Goal: Information Seeking & Learning: Check status

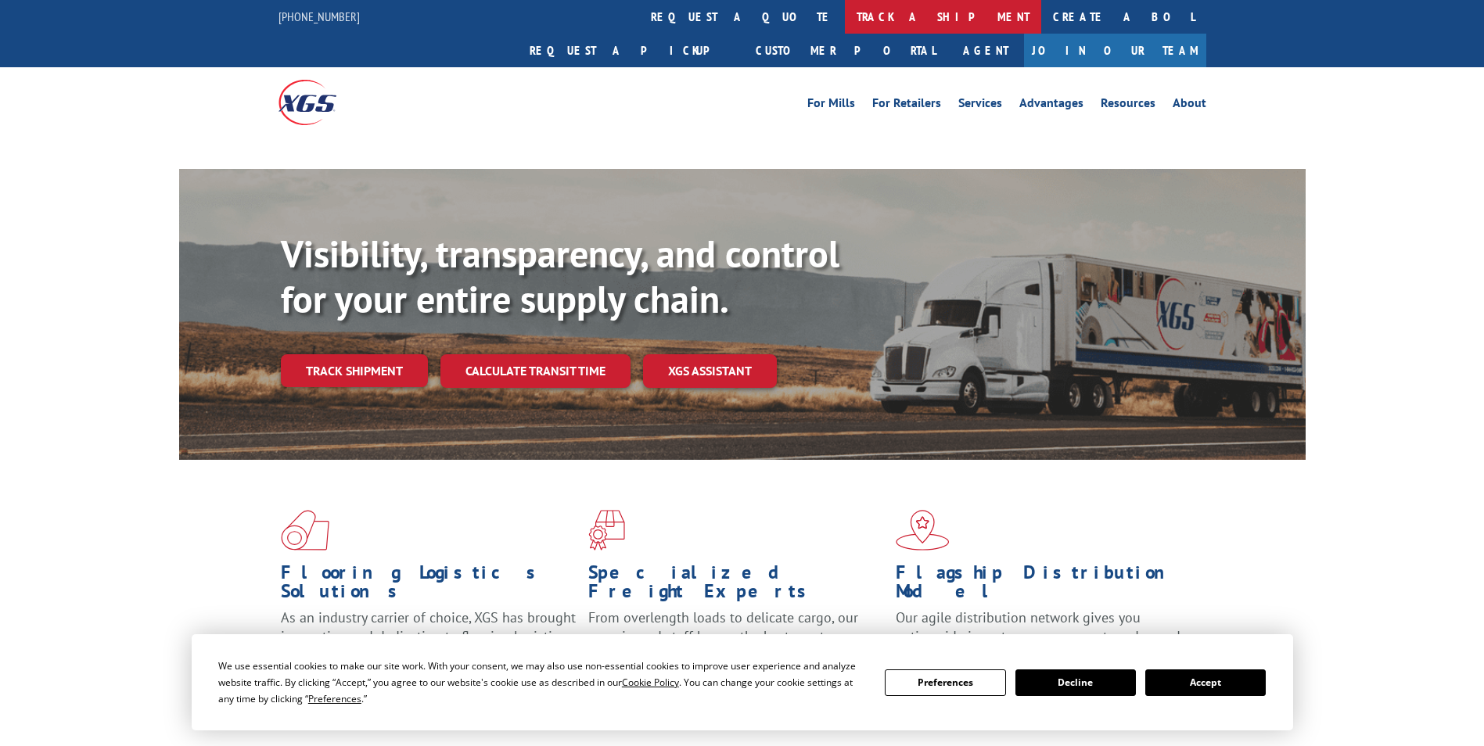
click at [845, 22] on link "track a shipment" at bounding box center [943, 17] width 196 height 34
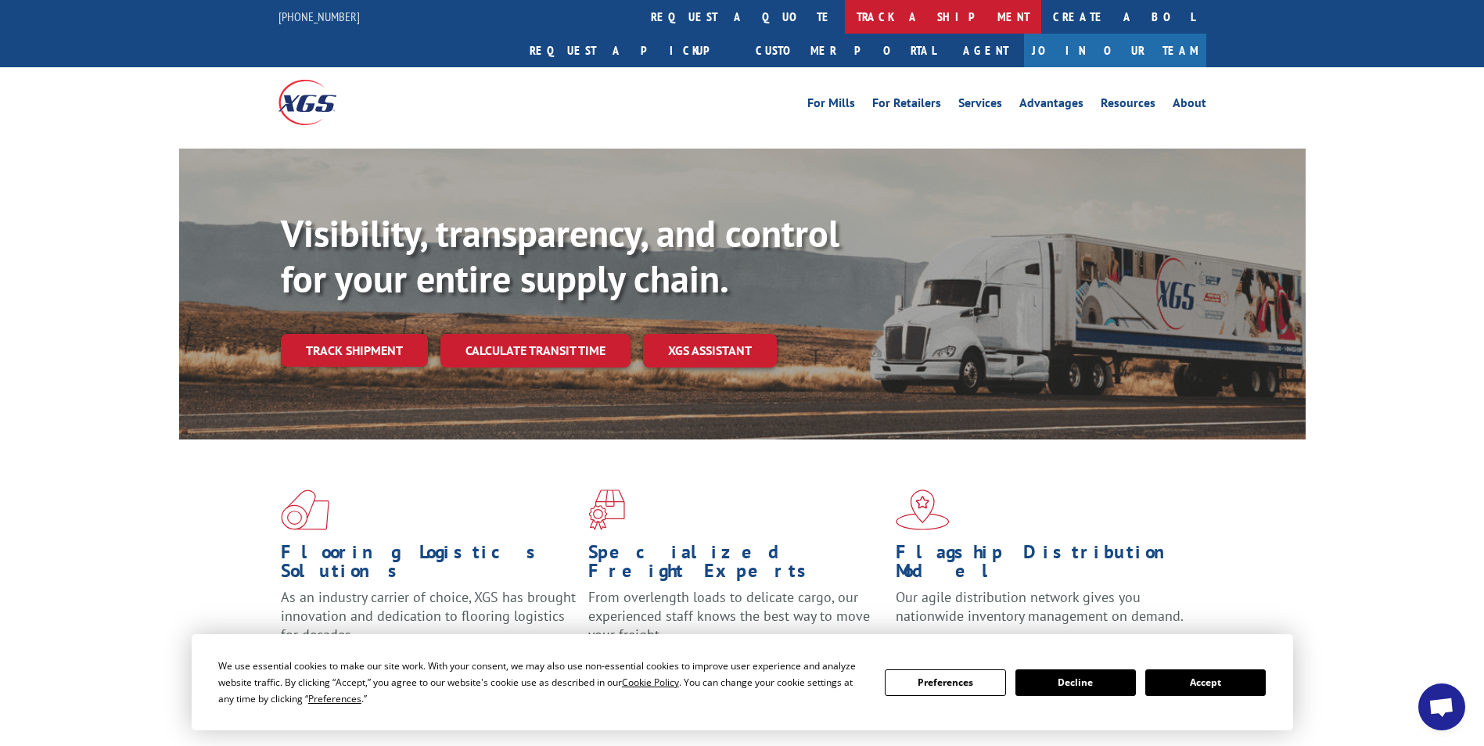
click at [845, 25] on link "track a shipment" at bounding box center [943, 17] width 196 height 34
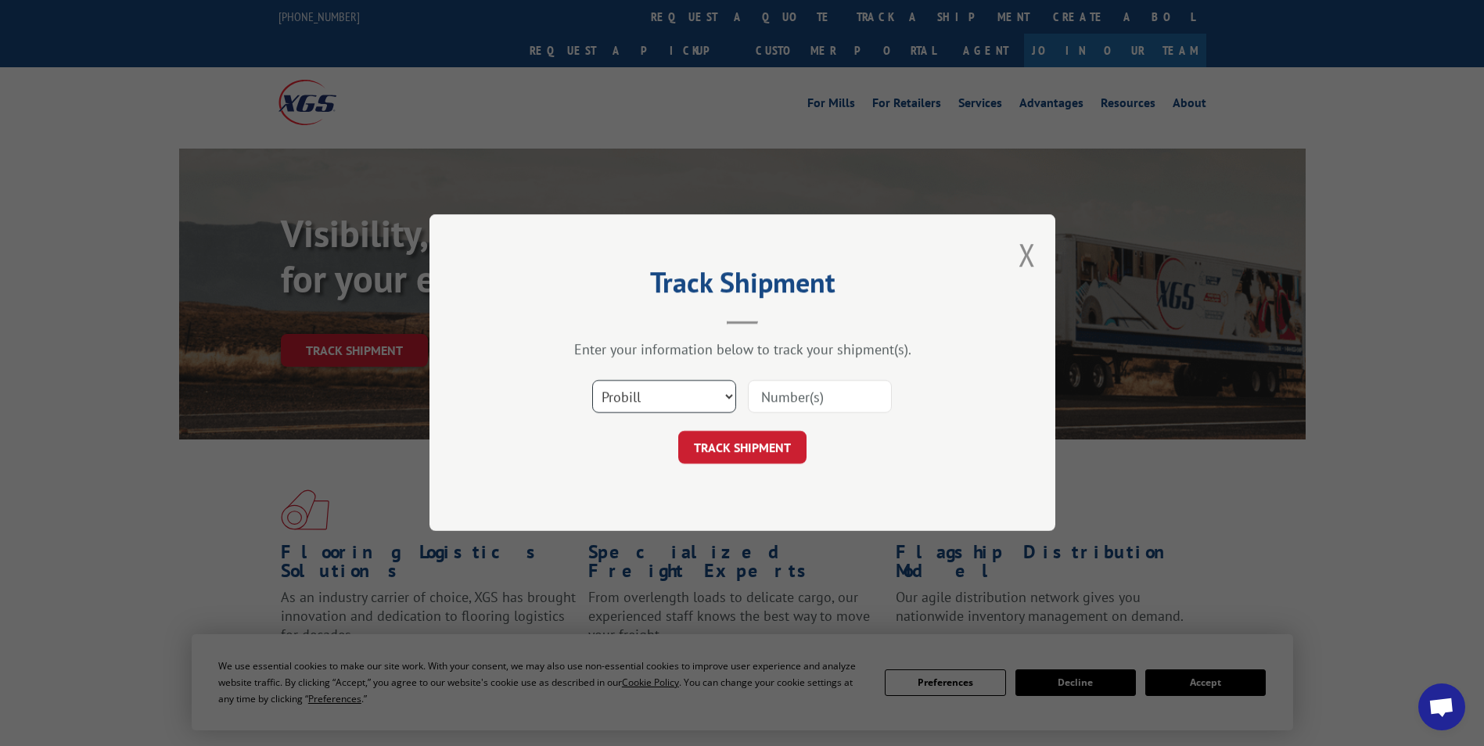
click at [655, 403] on select "Select category... Probill BOL PO" at bounding box center [664, 397] width 144 height 33
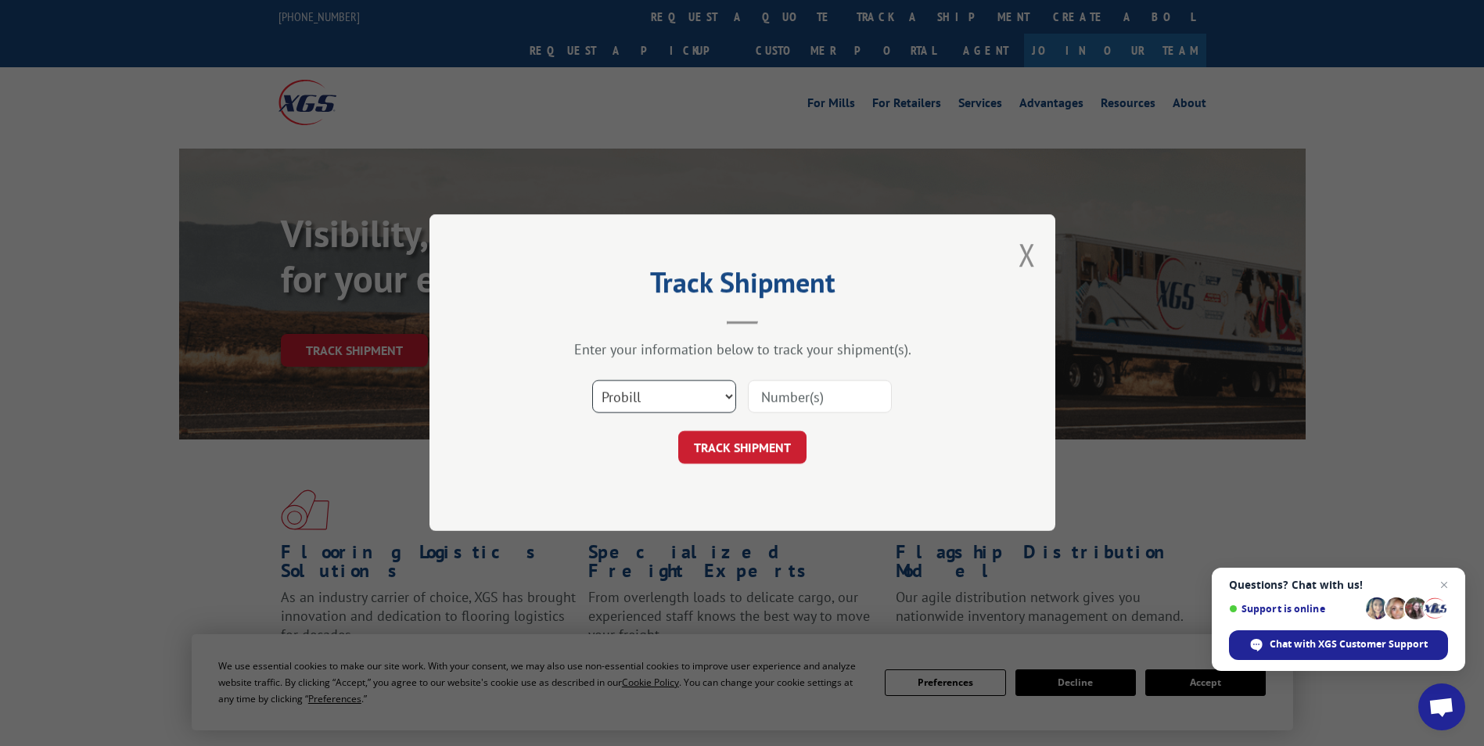
select select "po"
click at [592, 381] on select "Select category... Probill BOL PO" at bounding box center [664, 397] width 144 height 33
click at [777, 400] on input at bounding box center [820, 397] width 144 height 33
paste input "81511654"
type input "81511654"
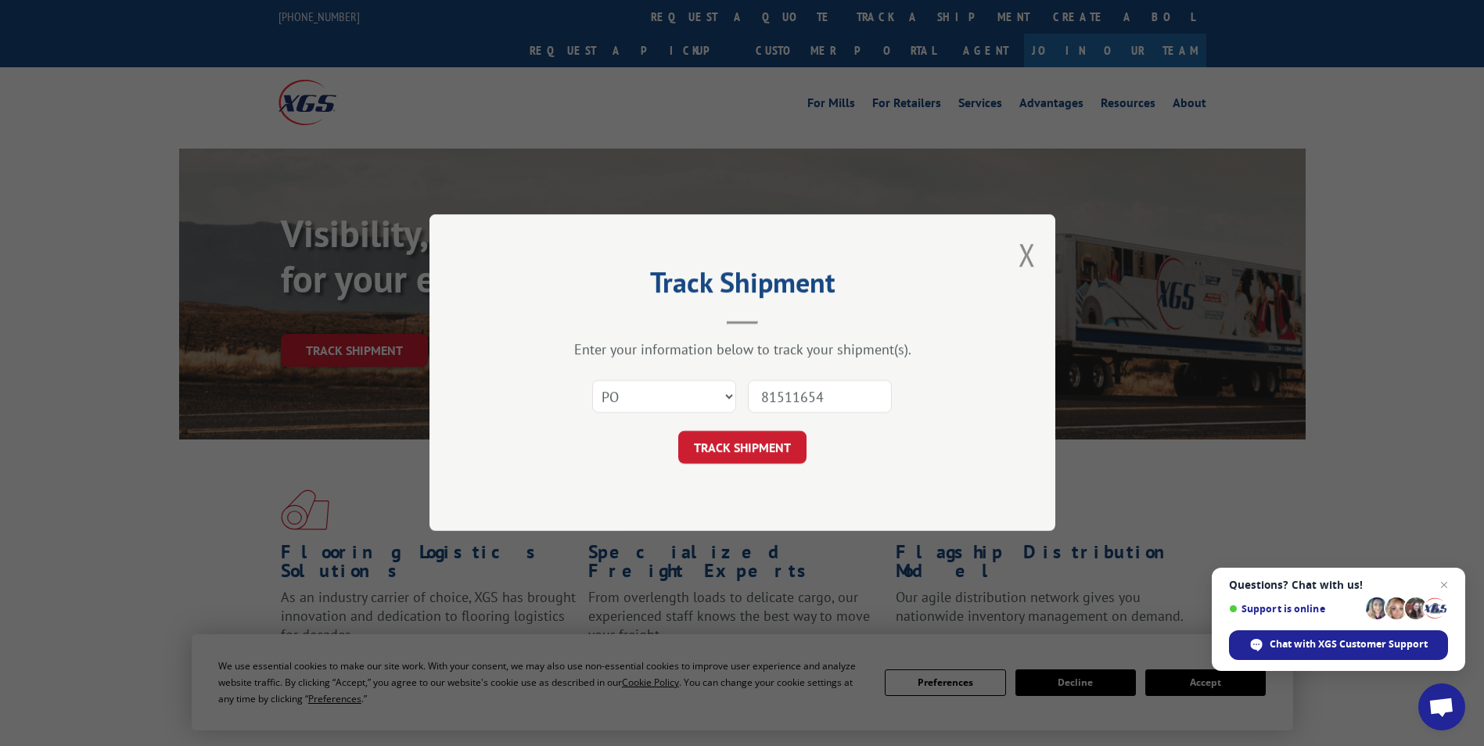
click at [758, 433] on button "TRACK SHIPMENT" at bounding box center [742, 448] width 128 height 33
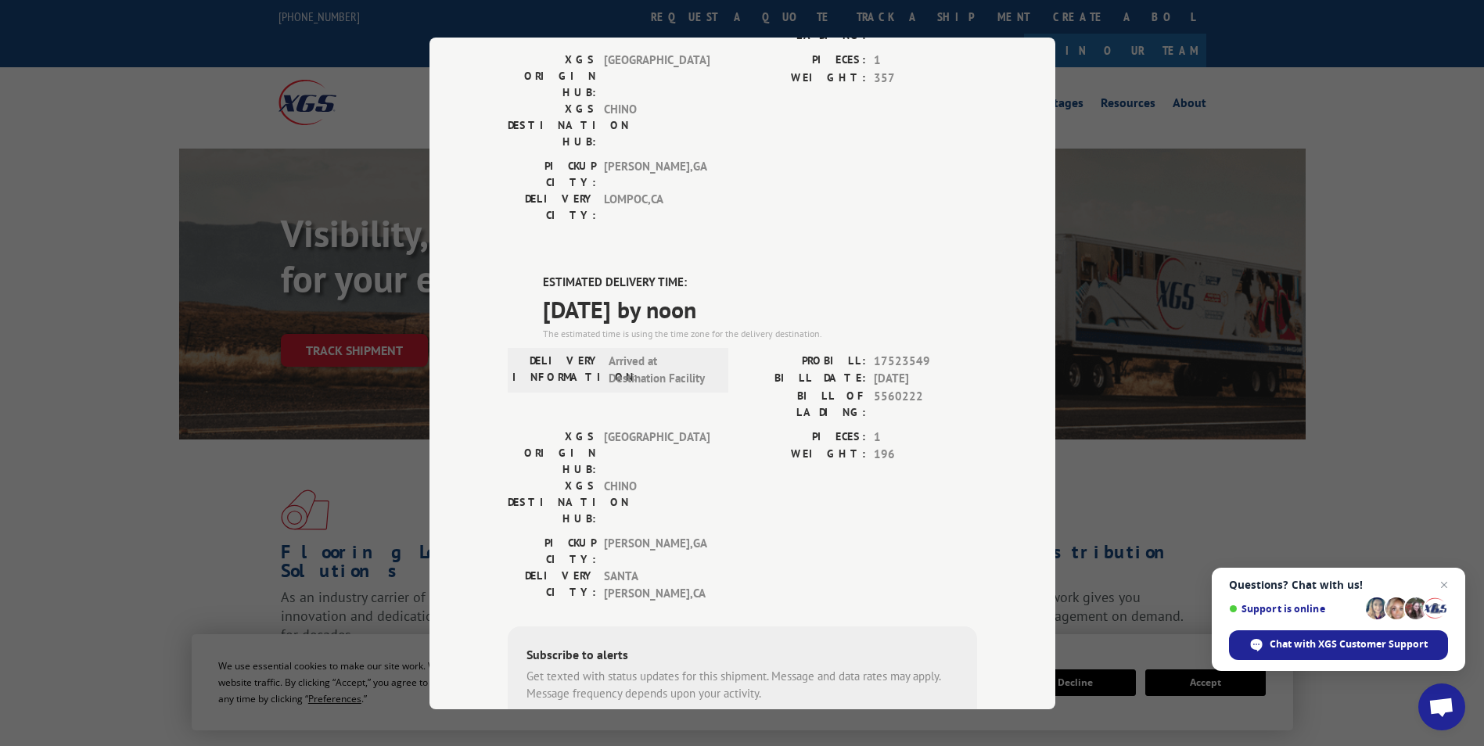
scroll to position [283, 0]
